Goal: Use online tool/utility: Utilize a website feature to perform a specific function

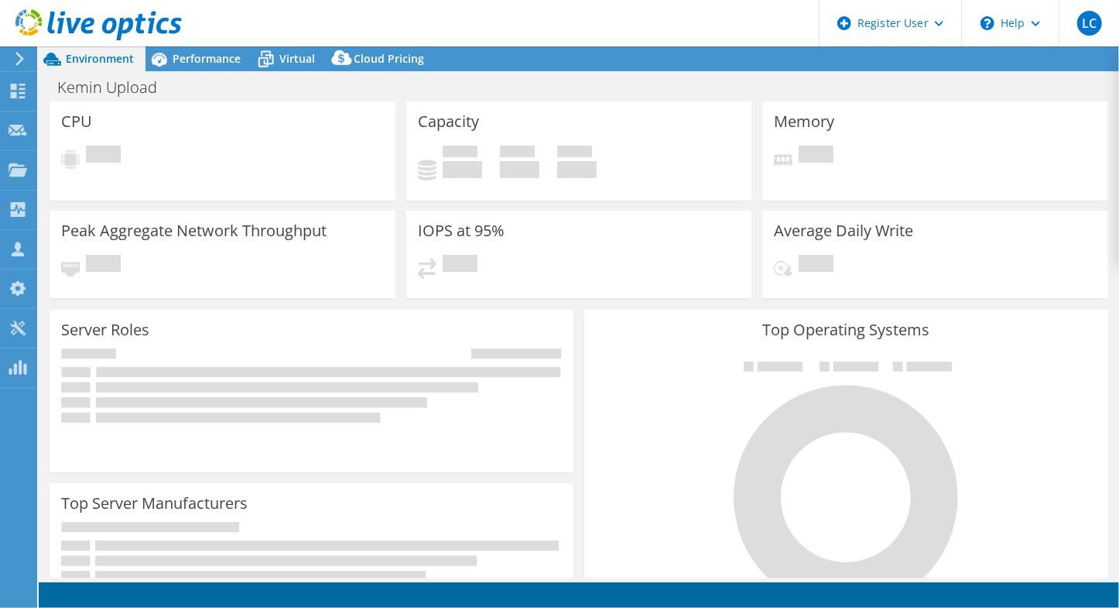
select select "USWest"
select select "USD"
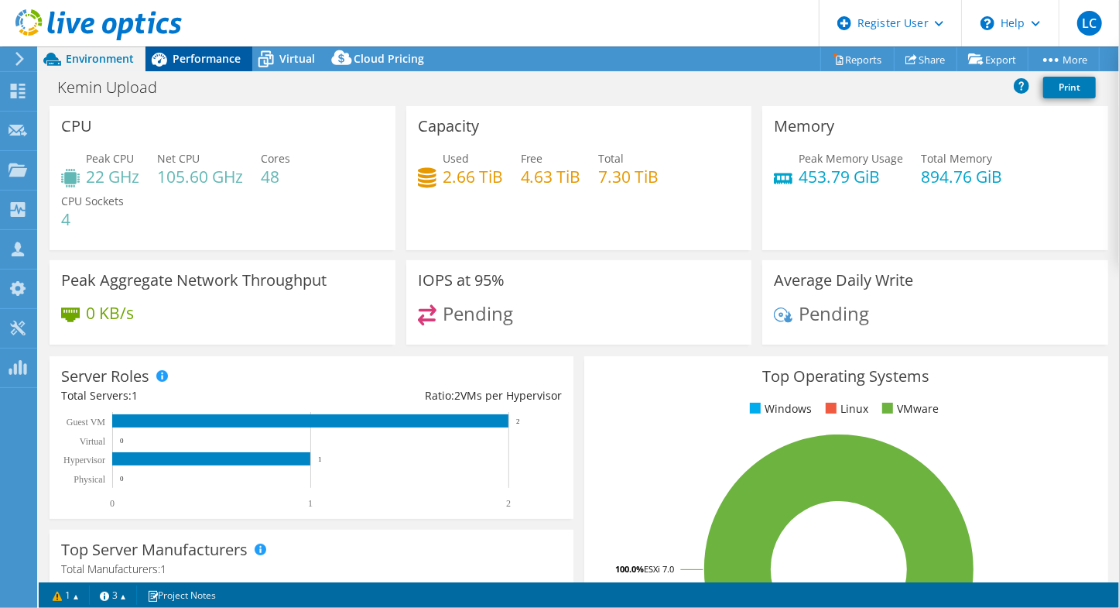
click at [207, 56] on span "Performance" at bounding box center [207, 58] width 68 height 15
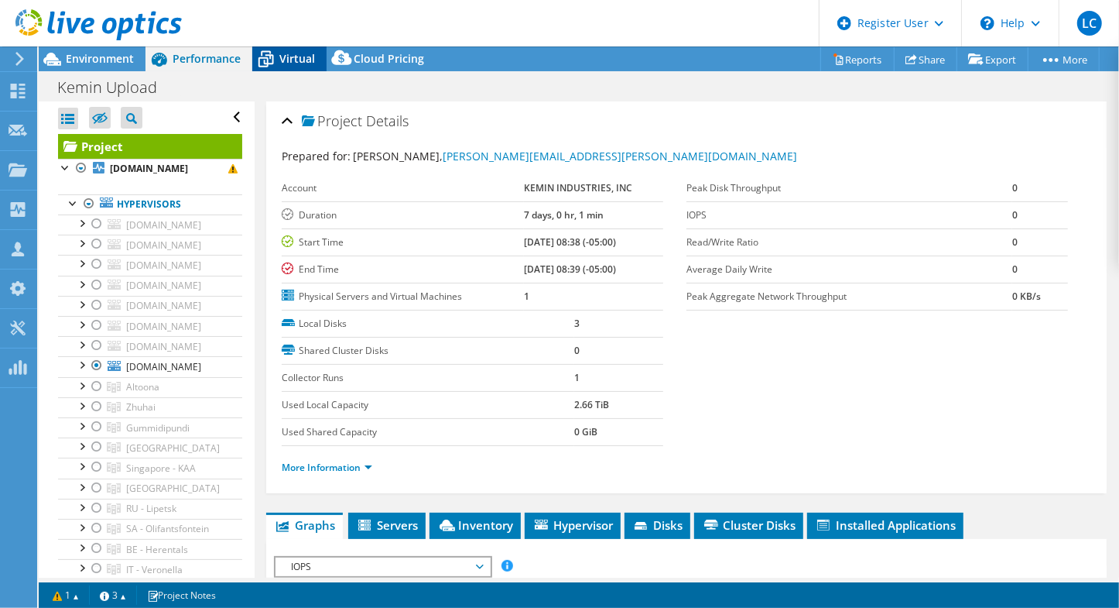
click at [276, 54] on icon at bounding box center [265, 59] width 27 height 27
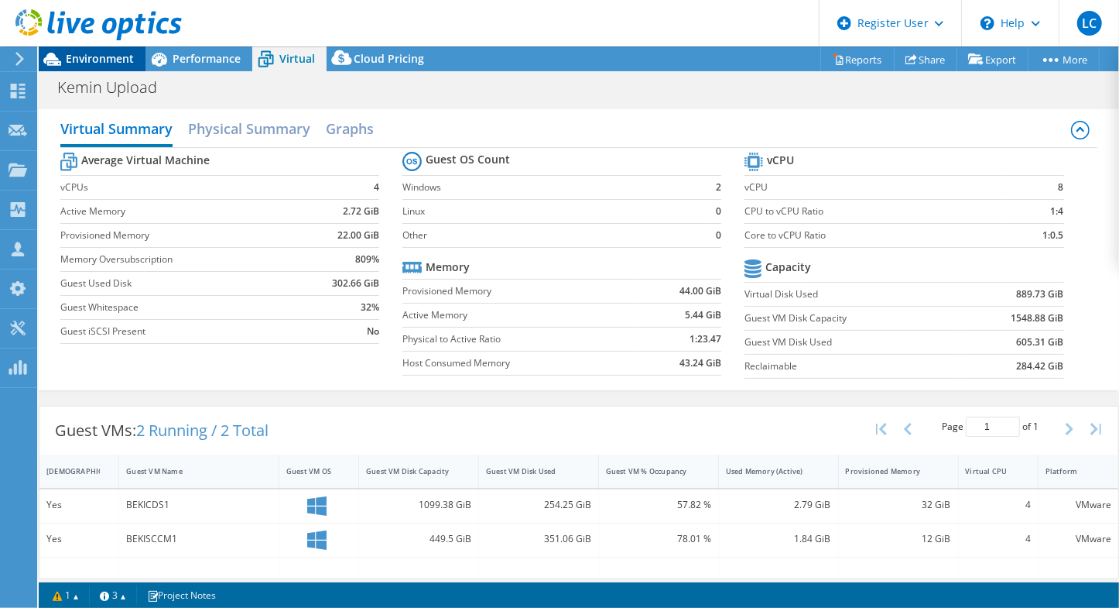
click at [109, 58] on span "Environment" at bounding box center [100, 58] width 68 height 15
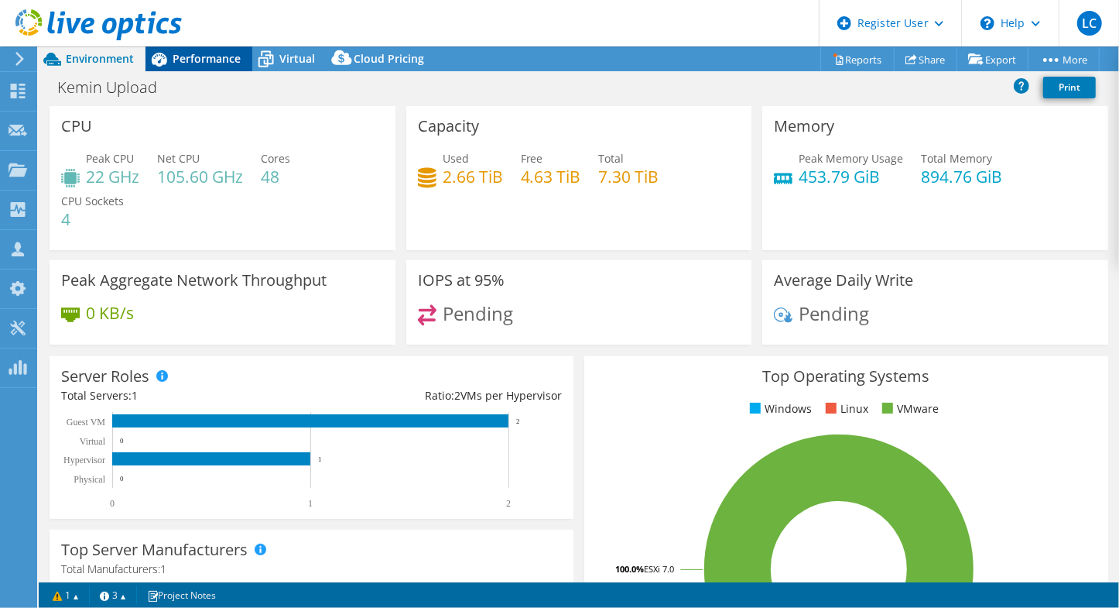
click at [173, 65] on span "Performance" at bounding box center [207, 58] width 68 height 15
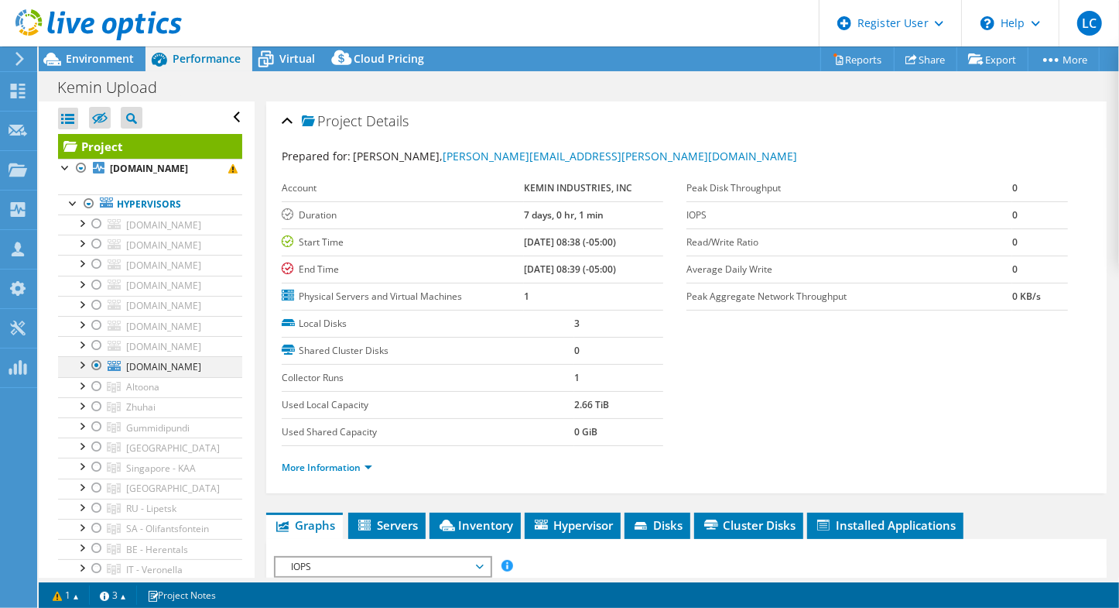
click at [81, 360] on div at bounding box center [81, 363] width 15 height 15
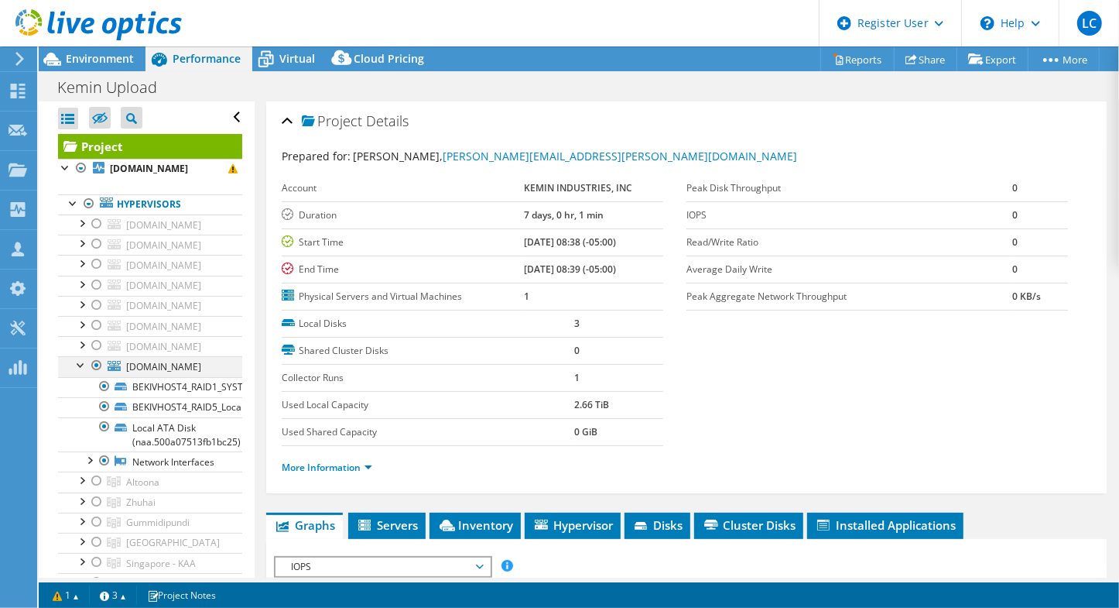
click at [81, 363] on div at bounding box center [81, 363] width 15 height 15
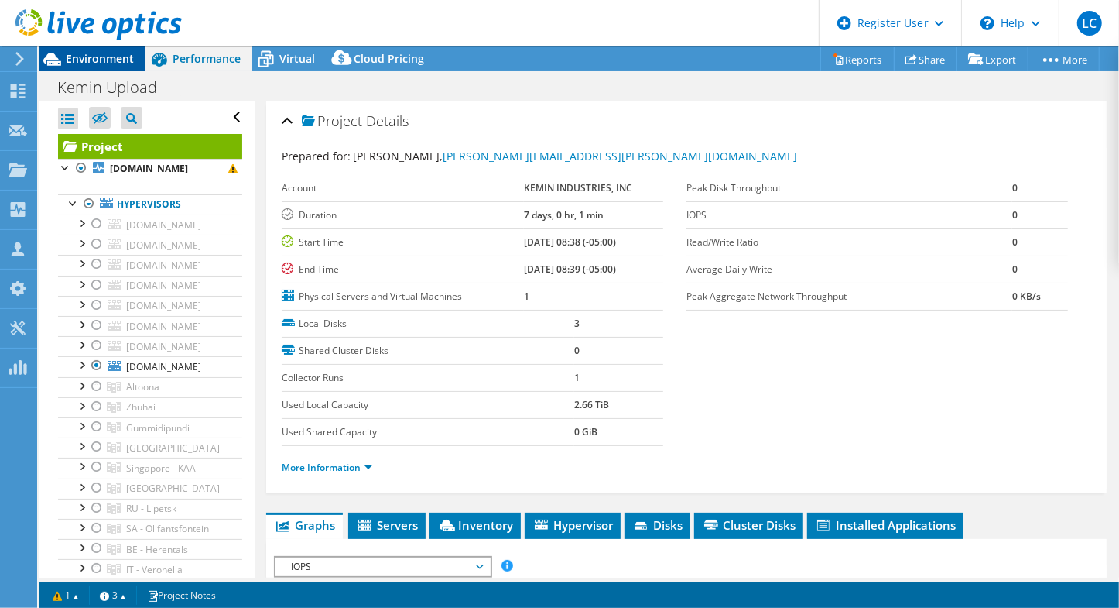
click at [99, 60] on span "Environment" at bounding box center [100, 58] width 68 height 15
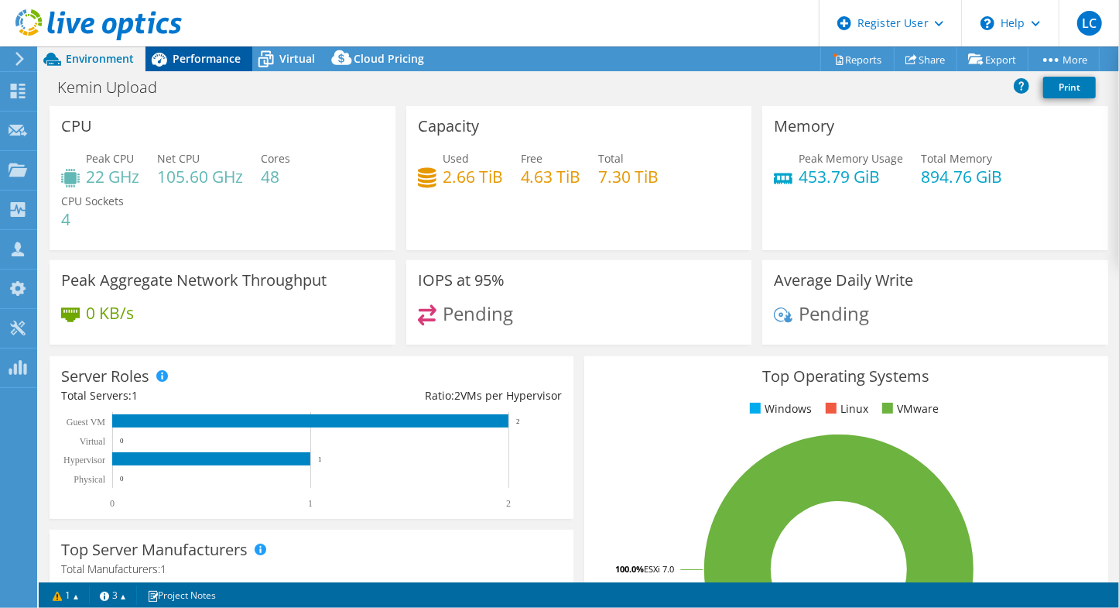
click at [192, 60] on span "Performance" at bounding box center [207, 58] width 68 height 15
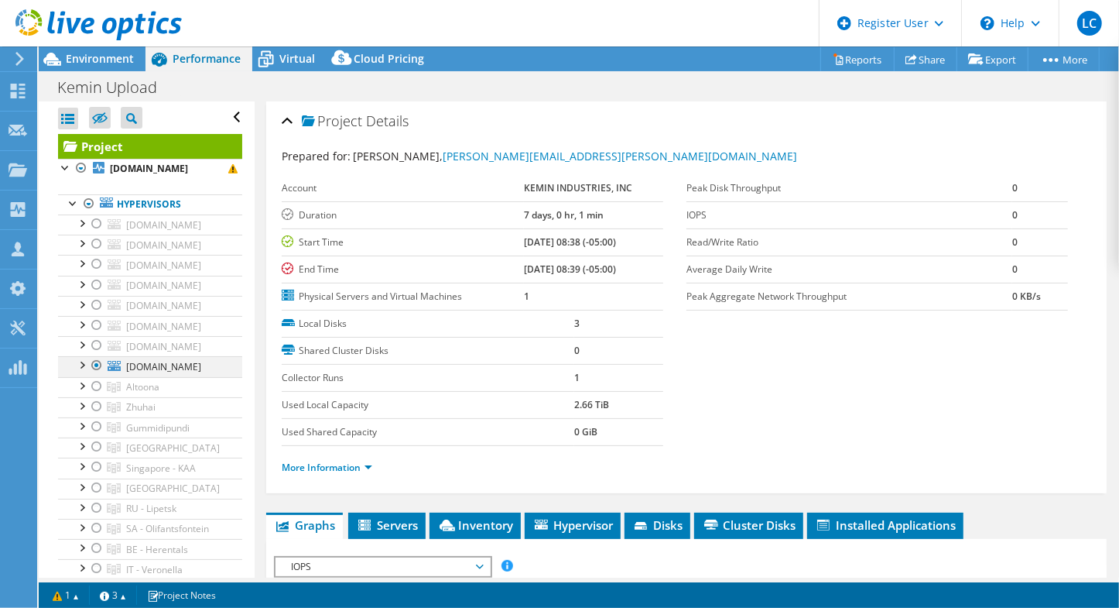
click at [96, 363] on div at bounding box center [96, 365] width 15 height 19
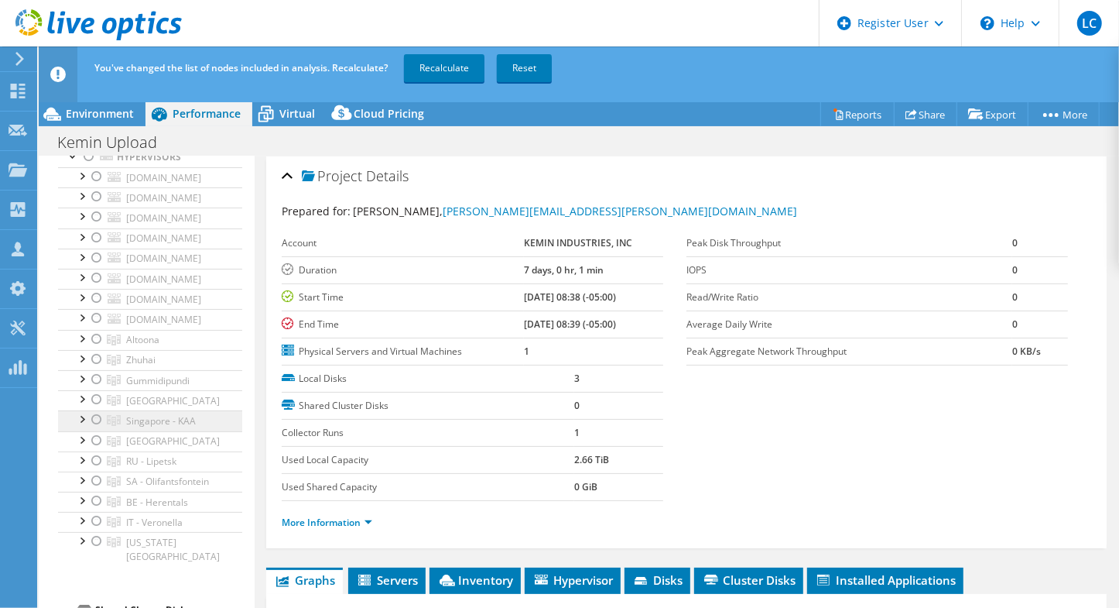
scroll to position [155, 0]
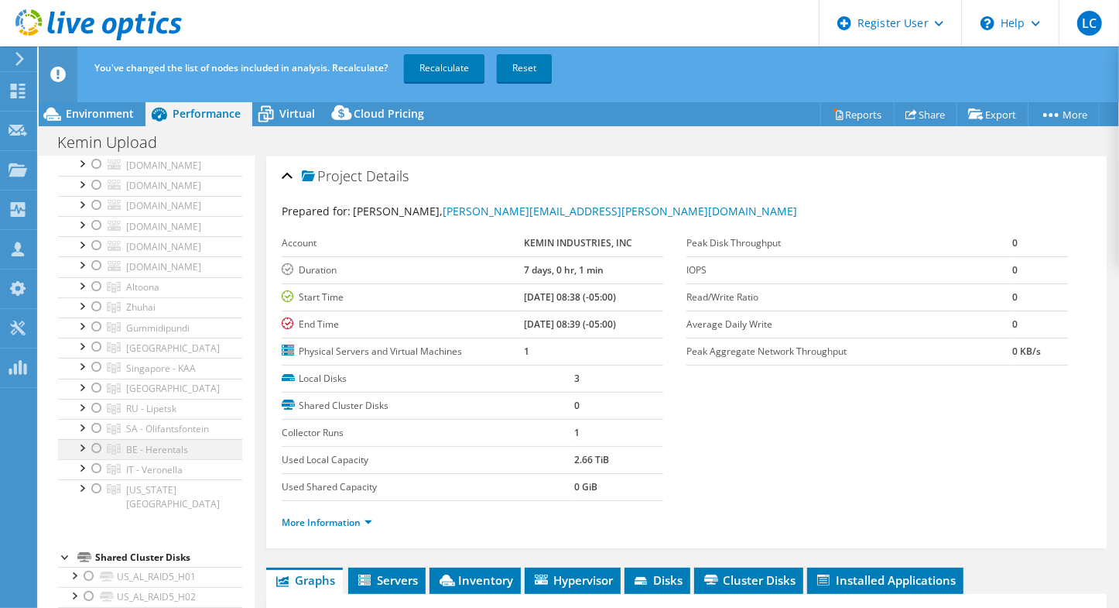
click at [93, 443] on div at bounding box center [96, 448] width 15 height 19
click at [81, 440] on div at bounding box center [81, 446] width 15 height 15
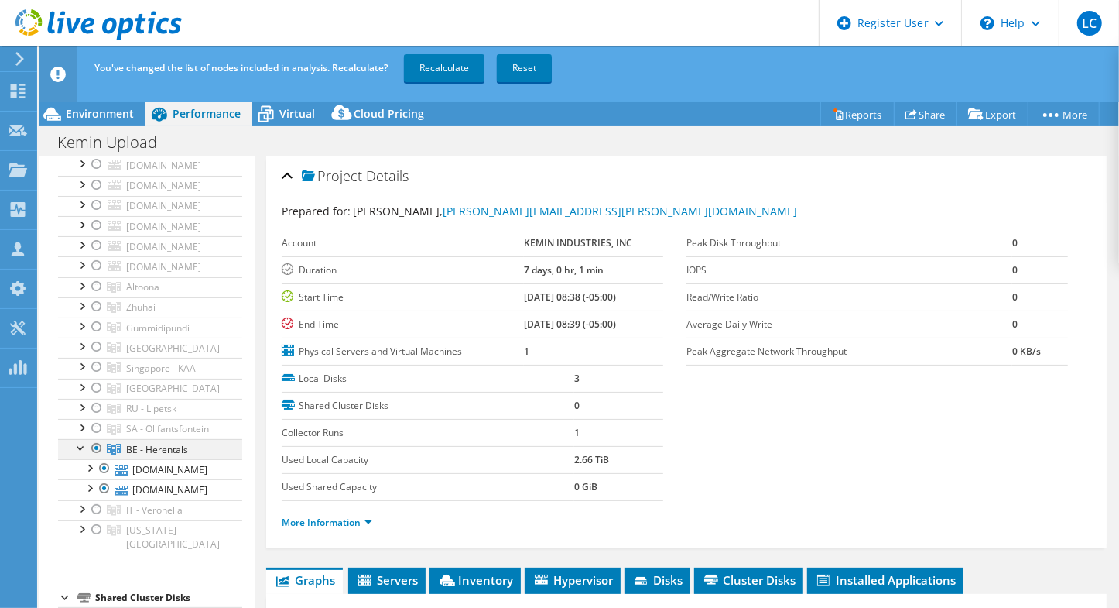
click at [81, 440] on div at bounding box center [81, 446] width 15 height 15
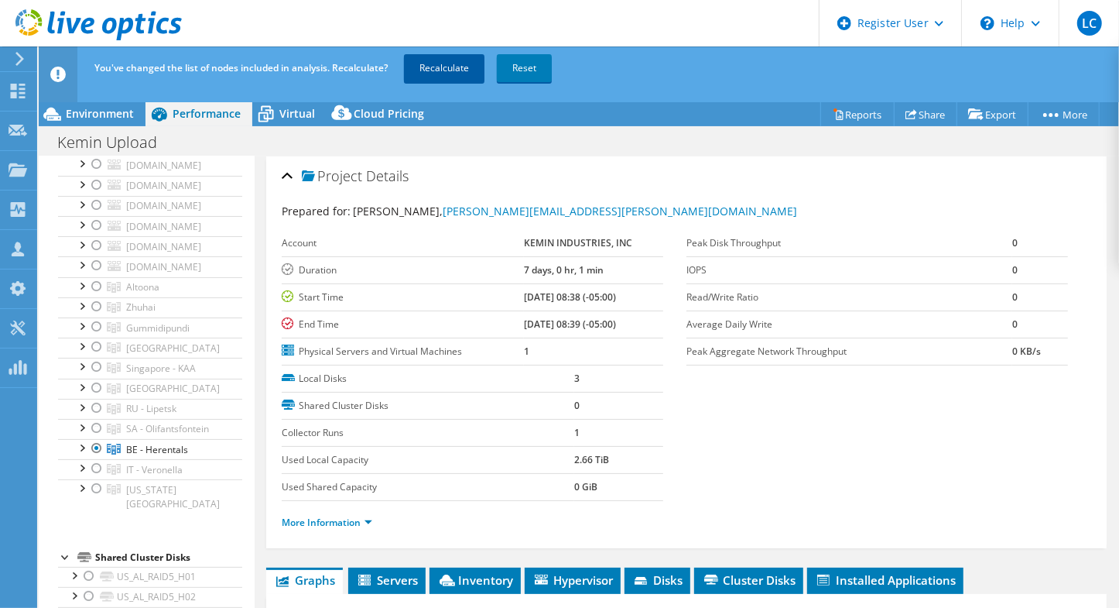
click at [433, 68] on link "Recalculate" at bounding box center [444, 68] width 81 height 28
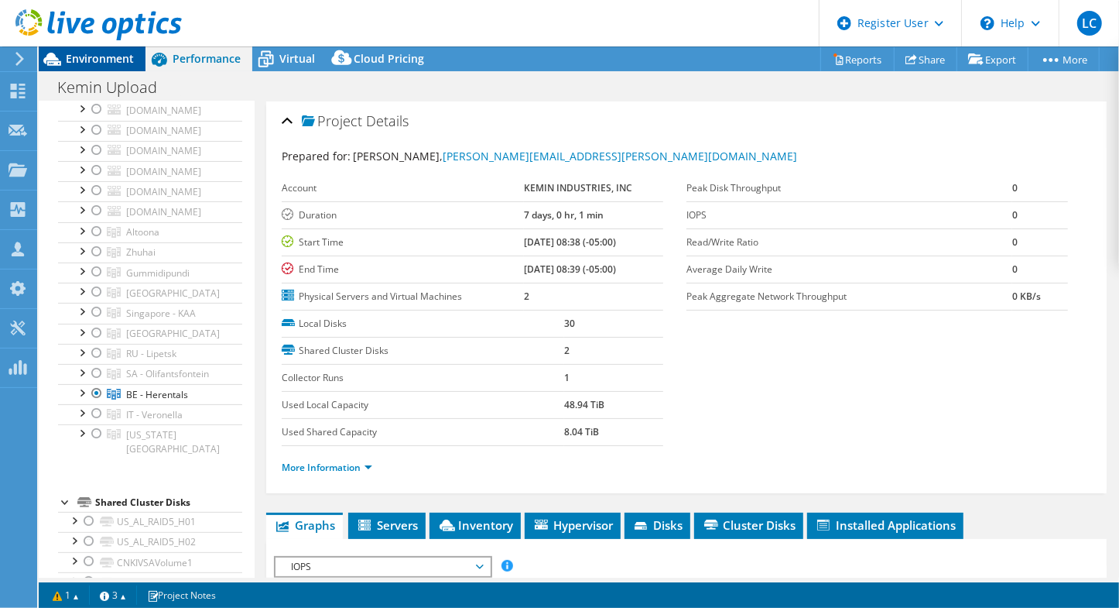
click at [118, 58] on span "Environment" at bounding box center [100, 58] width 68 height 15
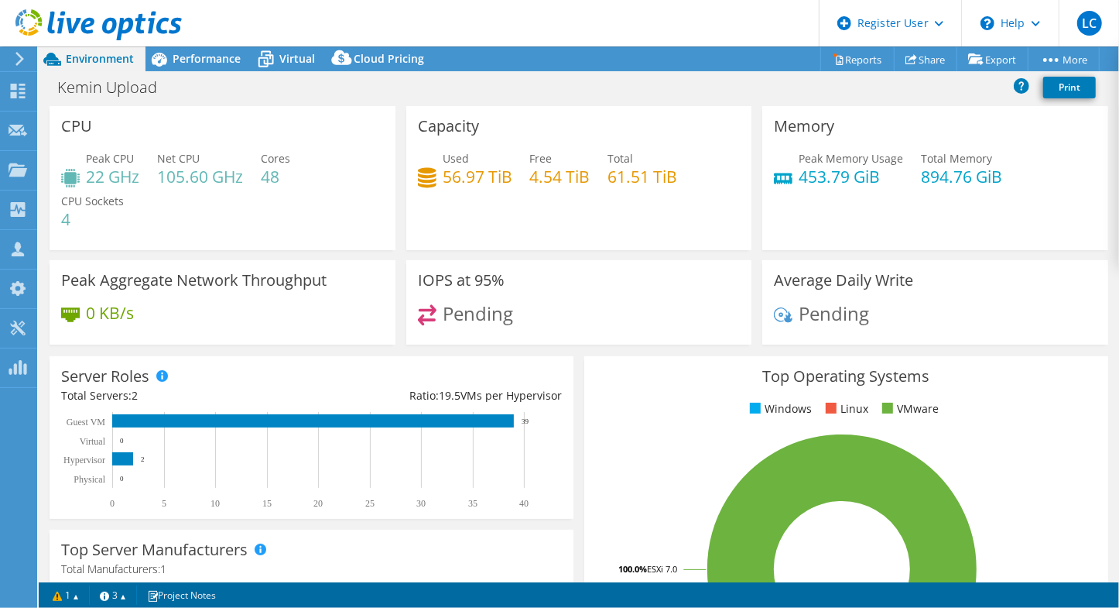
click at [725, 91] on div "Kemin Upload Print" at bounding box center [579, 87] width 1081 height 29
click at [303, 51] on span "Virtual" at bounding box center [297, 58] width 36 height 15
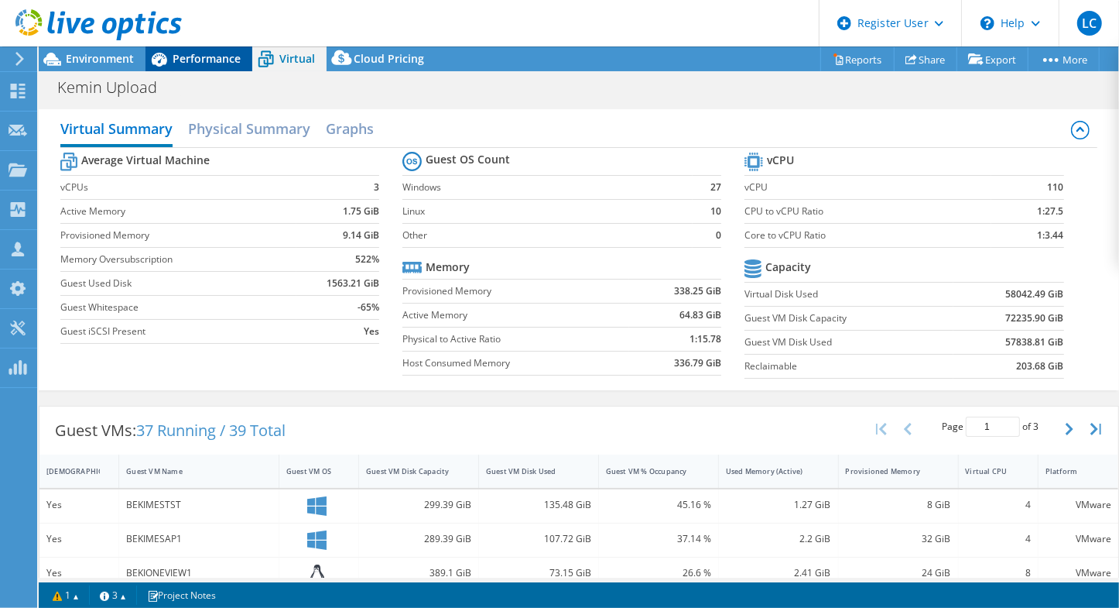
click at [207, 56] on span "Performance" at bounding box center [207, 58] width 68 height 15
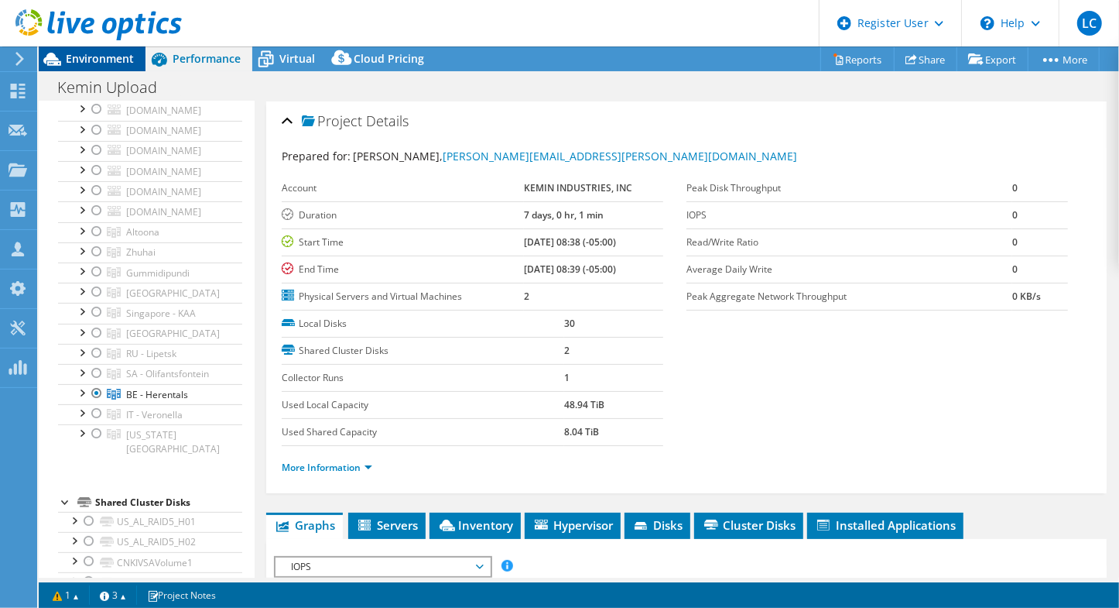
click at [91, 57] on span "Environment" at bounding box center [100, 58] width 68 height 15
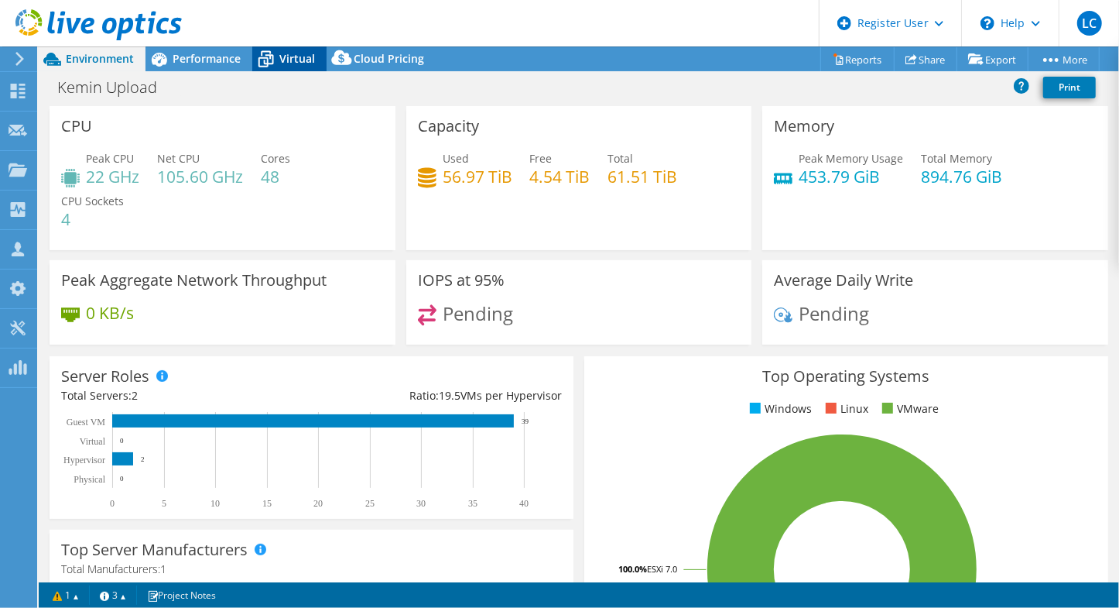
click at [296, 59] on span "Virtual" at bounding box center [297, 58] width 36 height 15
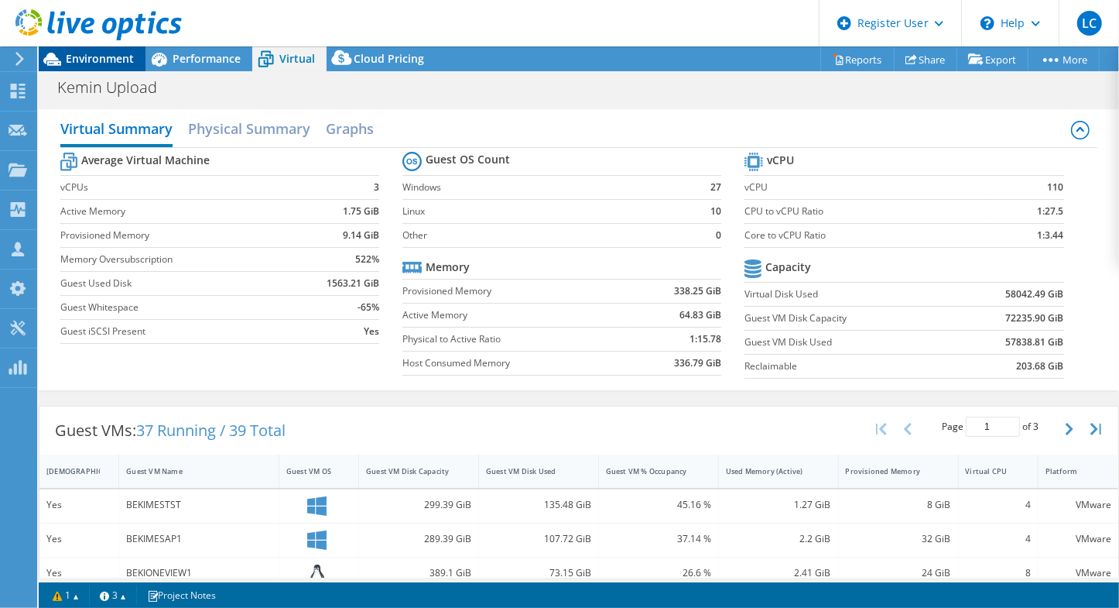
click at [101, 60] on span "Environment" at bounding box center [100, 58] width 68 height 15
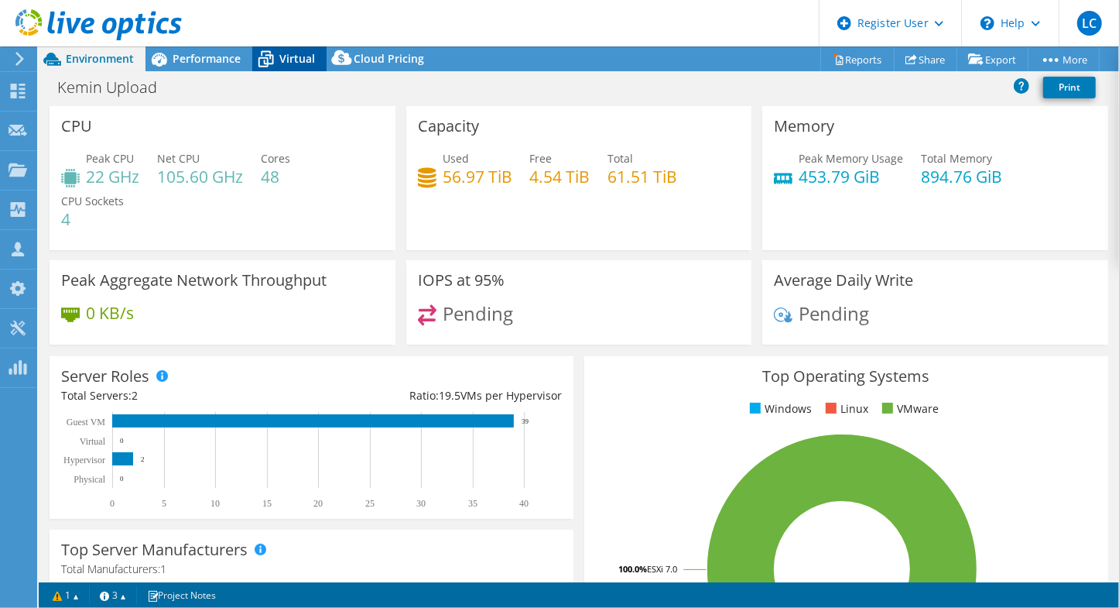
click at [299, 53] on span "Virtual" at bounding box center [297, 58] width 36 height 15
